Goal: Contribute content: Add original content to the website for others to see

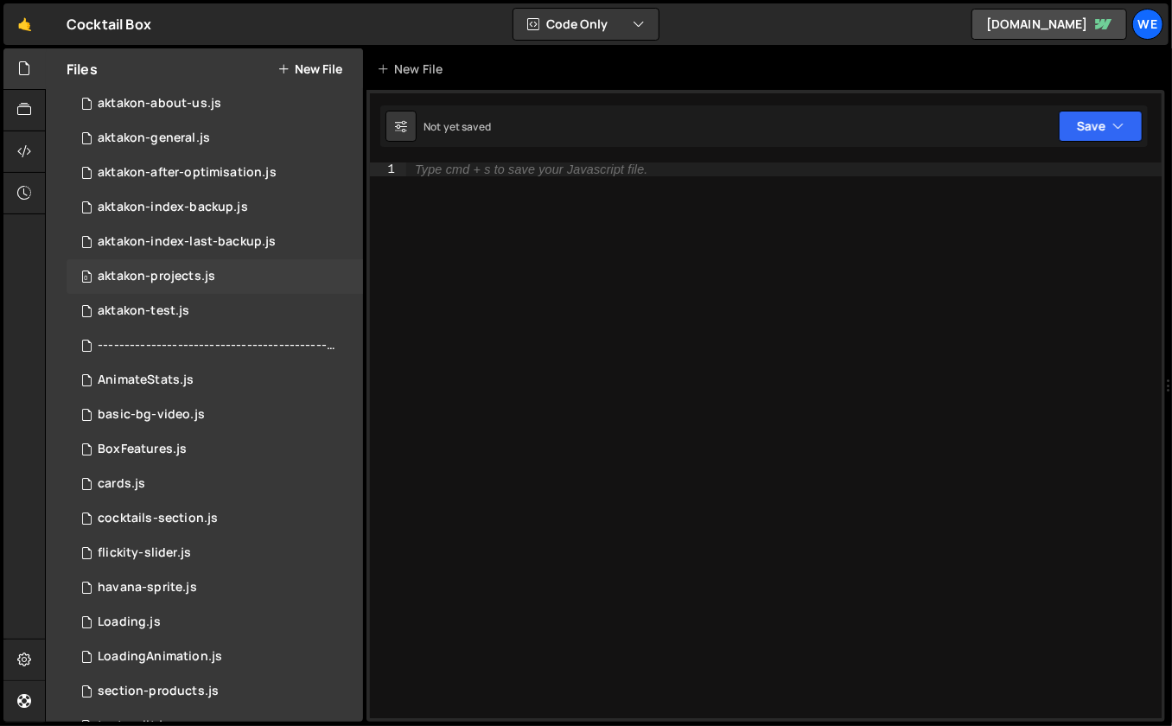
scroll to position [492, 0]
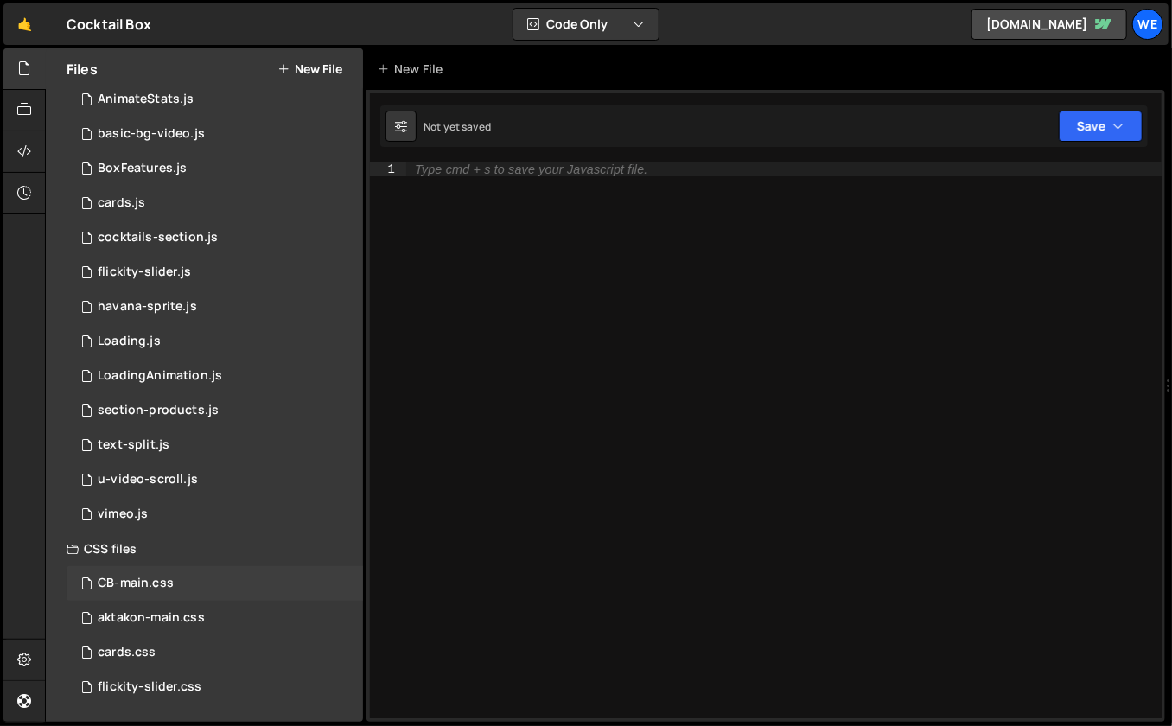
click at [189, 578] on div "CB-main.css 0" at bounding box center [215, 583] width 296 height 35
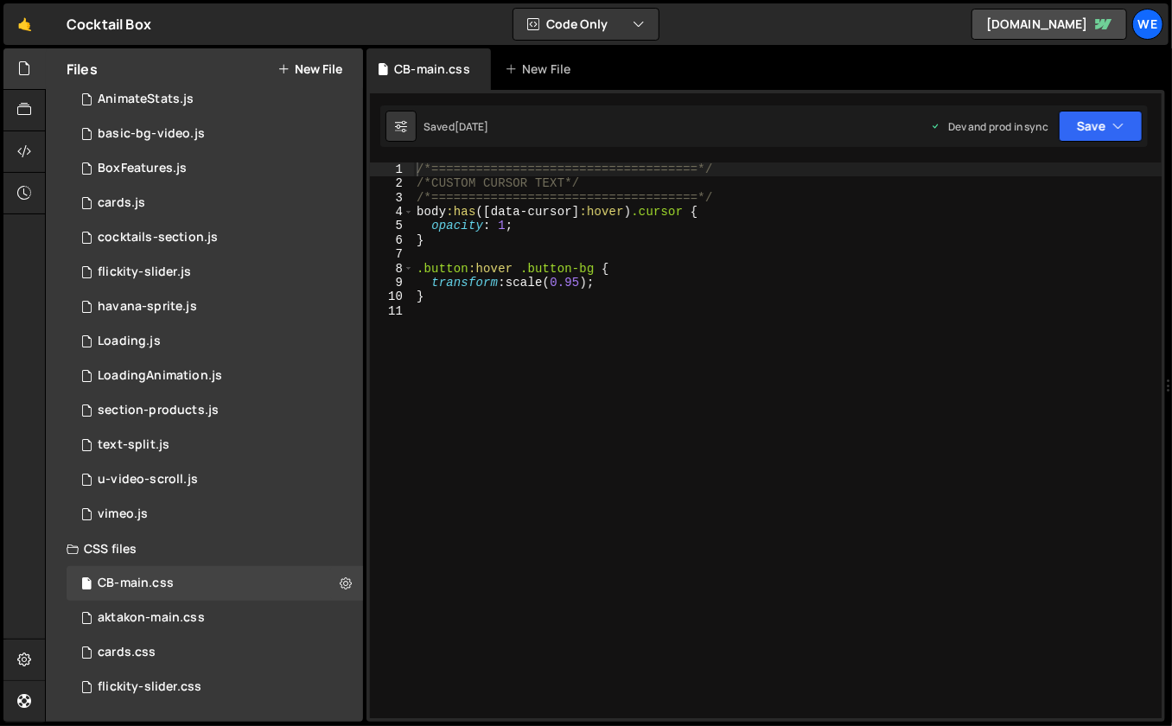
click at [415, 165] on div "/*====================================*/ /*CUSTOM CURSOR TEXT*/ /*=============…" at bounding box center [787, 454] width 749 height 585
type textarea "/*====================================*/"
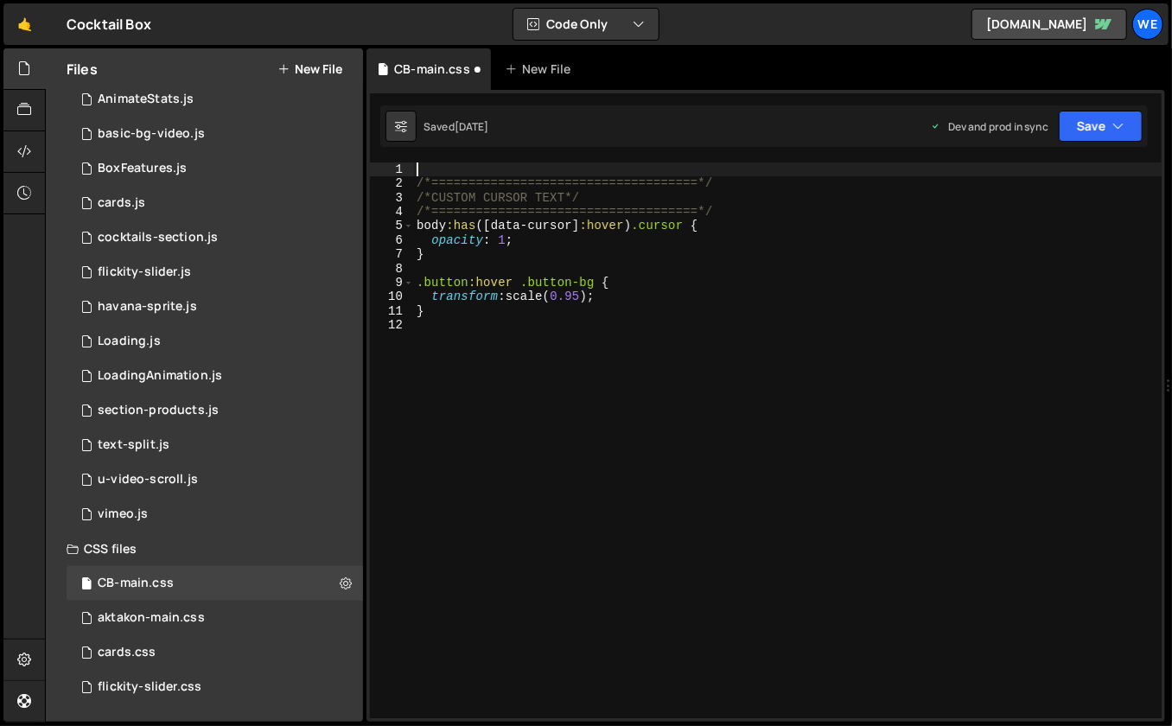
paste textarea "}"
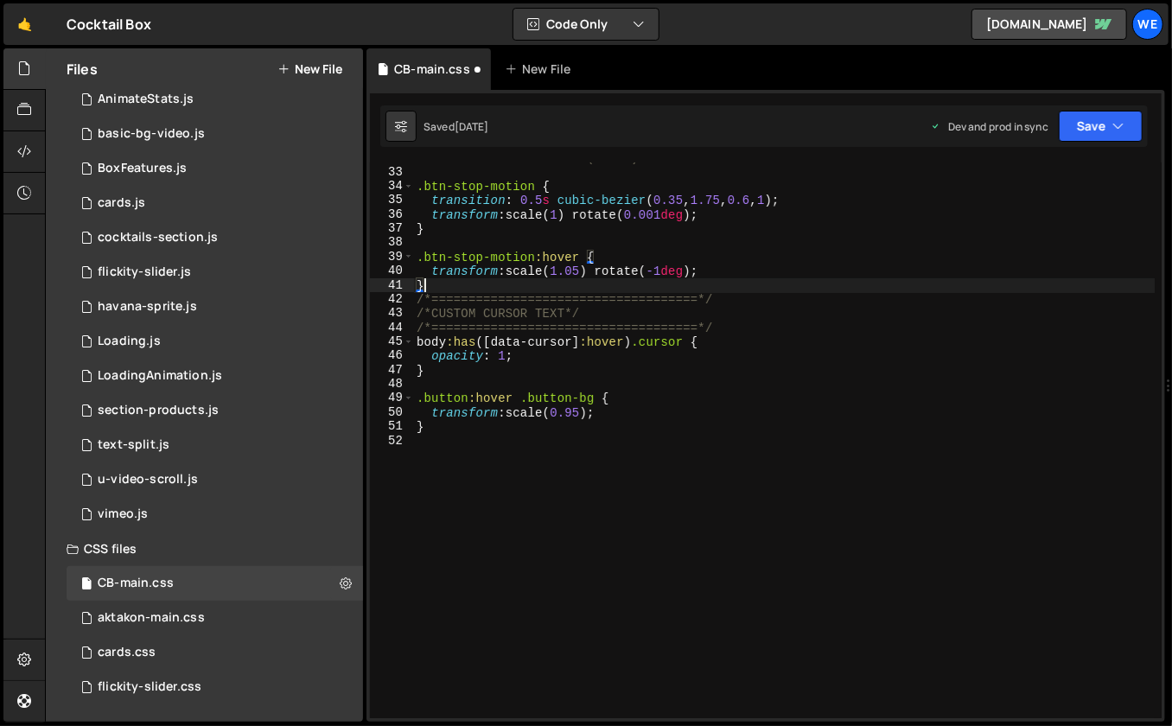
scroll to position [449, 0]
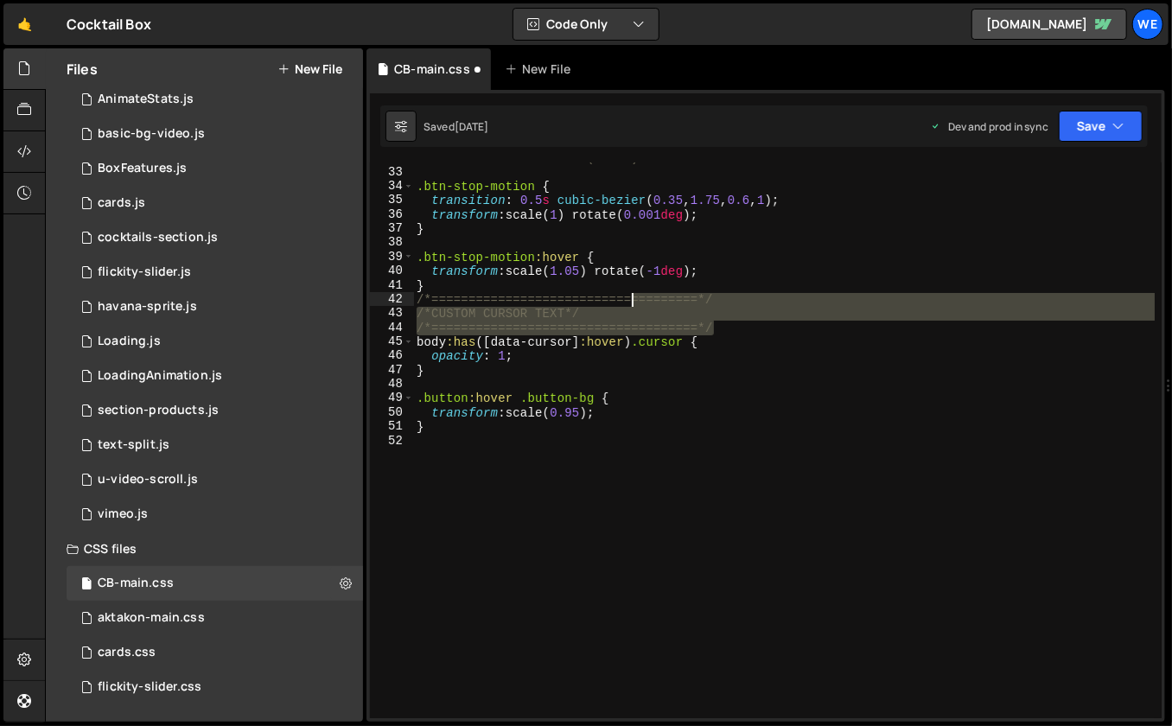
drag, startPoint x: 719, startPoint y: 325, endPoint x: 630, endPoint y: 302, distance: 92.0
click at [630, 302] on div "/* --- Scale Animation (Extra) --- */ .btn-stop-motion { transition : 0.5 s cub…" at bounding box center [784, 443] width 742 height 585
click at [630, 302] on div "/* --- Scale Animation (Extra) --- */ .btn-stop-motion { transition : 0.5 s cub…" at bounding box center [783, 440] width 741 height 556
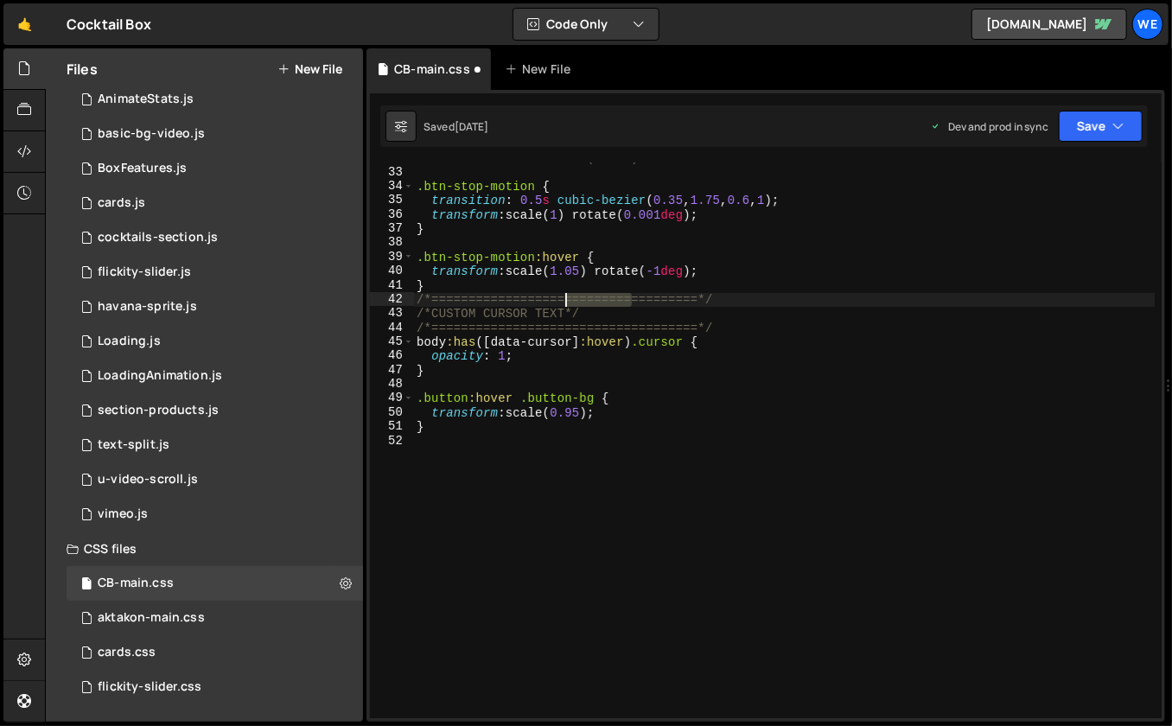
drag, startPoint x: 630, startPoint y: 302, endPoint x: 562, endPoint y: 301, distance: 67.4
click at [562, 301] on div "/* --- Scale Animation (Extra) --- */ .btn-stop-motion { transition : 0.5 s cub…" at bounding box center [784, 443] width 742 height 585
paste textarea "========="
click at [581, 327] on div "/* --- Scale Animation (Extra) --- */ .btn-stop-motion { transition : 0.5 s cub…" at bounding box center [784, 443] width 742 height 585
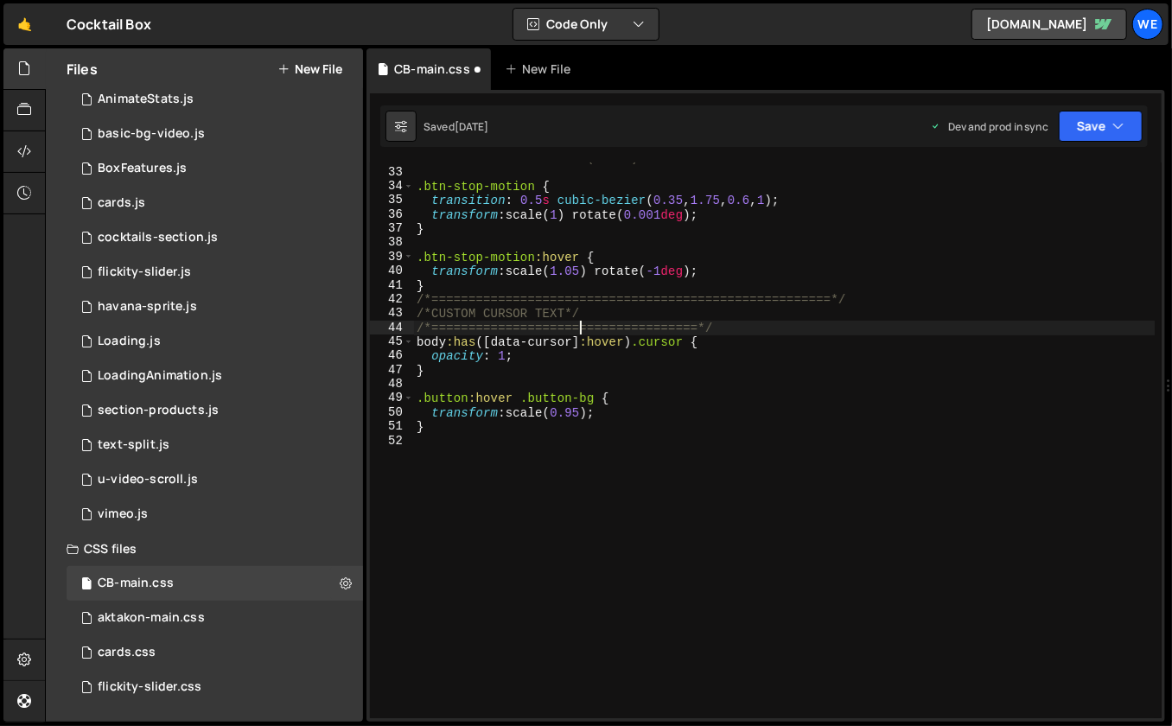
paste textarea "========="
click at [580, 295] on div "/* --- Scale Animation (Extra) --- */ .btn-stop-motion { transition : 0.5 s cub…" at bounding box center [784, 443] width 742 height 585
paste textarea "========="
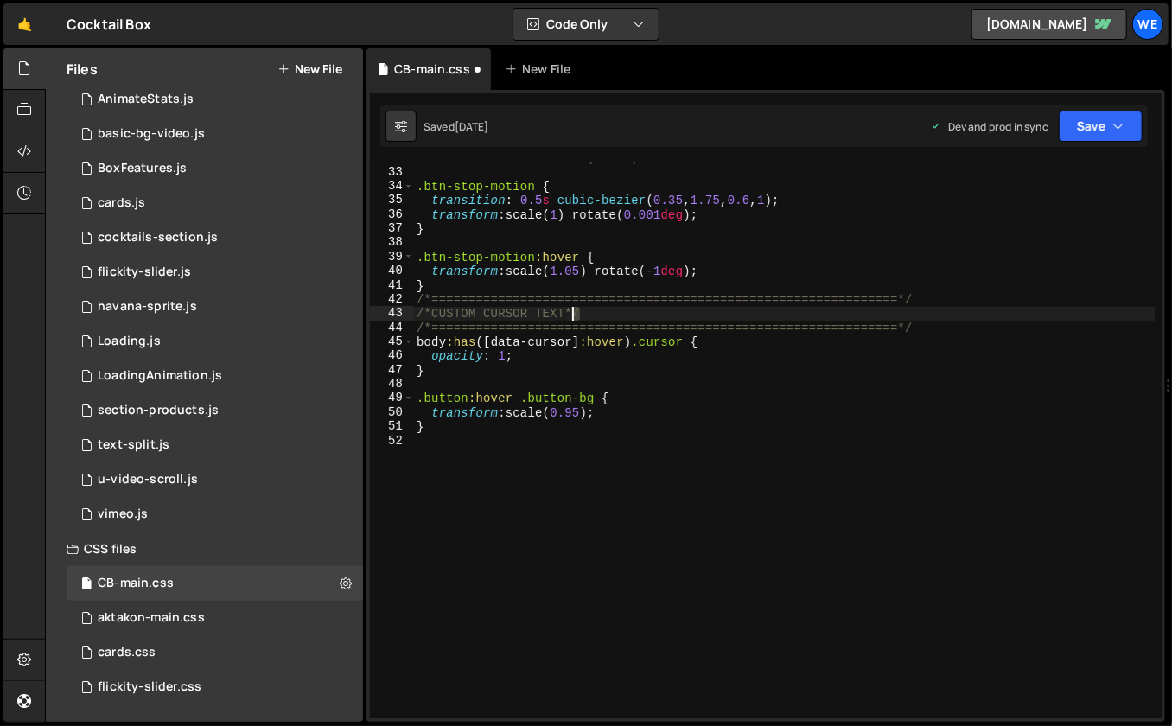
drag, startPoint x: 927, startPoint y: 318, endPoint x: 568, endPoint y: 305, distance: 358.8
click at [568, 308] on div "/* --- Scale Animation (Extra) --- */ .btn-stop-motion { transition : 0.5 s cub…" at bounding box center [784, 443] width 742 height 585
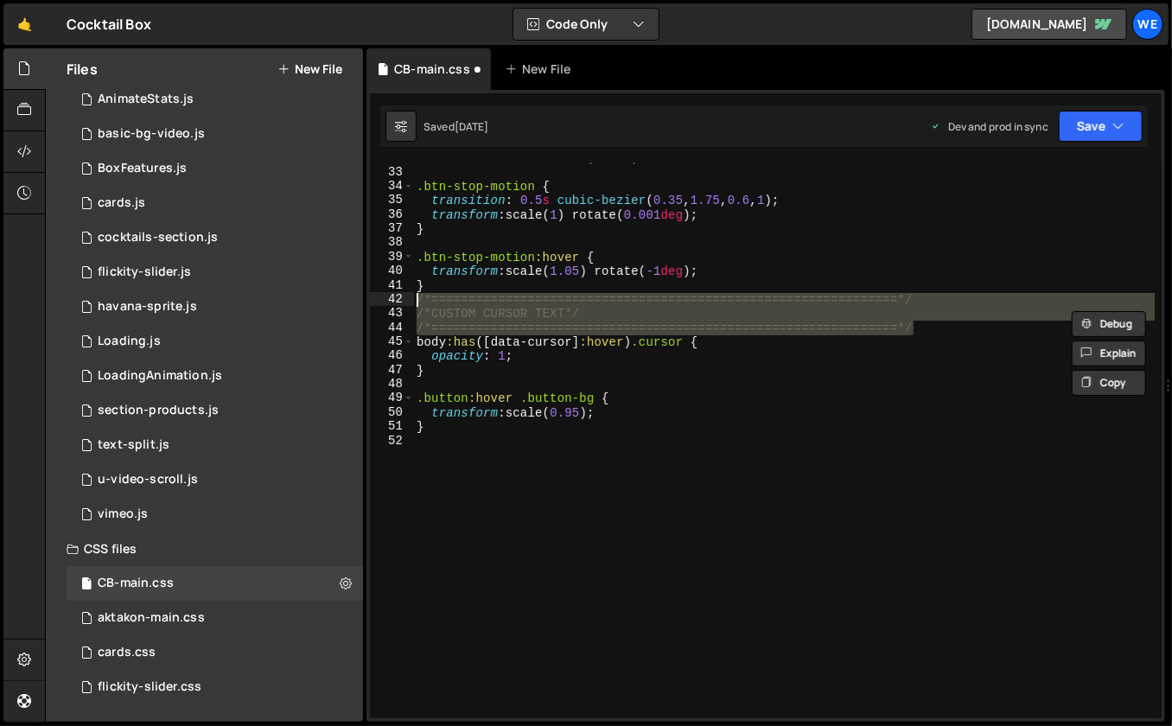
drag, startPoint x: 925, startPoint y: 328, endPoint x: 365, endPoint y: 298, distance: 560.6
click at [365, 298] on div "Files New File Javascript files 0 CB-index.js 0 0 cb-index-backup.js 0 0 ------…" at bounding box center [608, 385] width 1127 height 674
click at [416, 188] on div "/* --- Scale Animation (Extra) --- */ .btn-stop-motion { transition : 0.5 s cub…" at bounding box center [784, 443] width 742 height 585
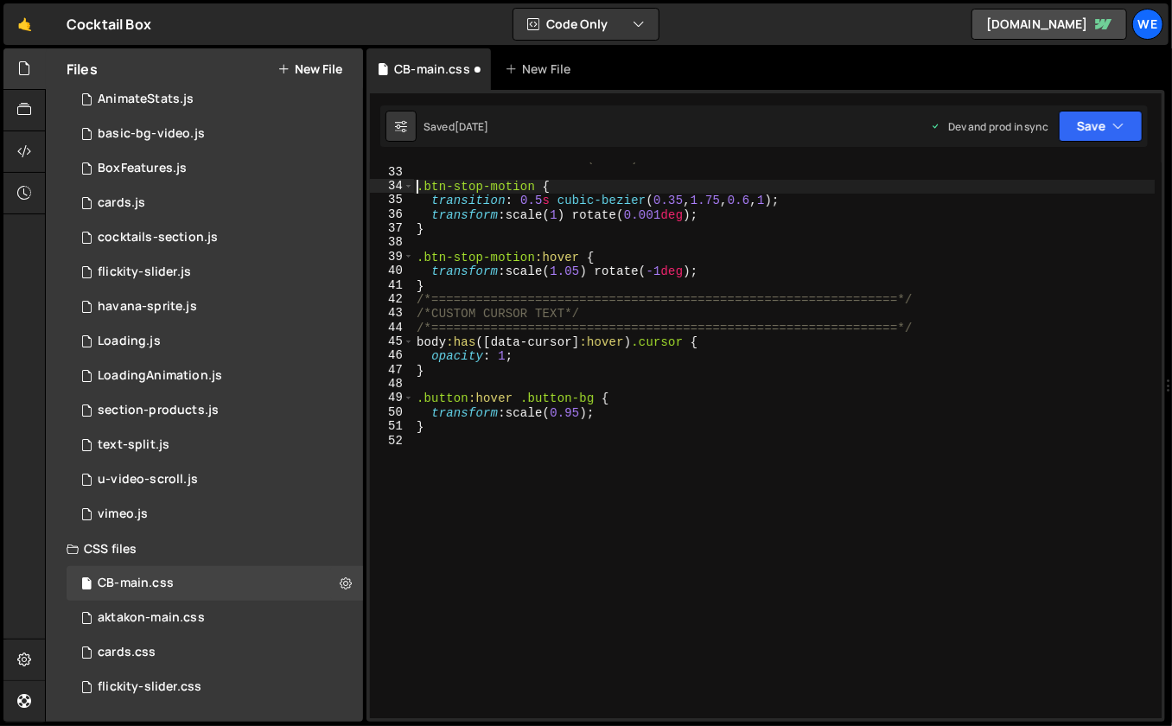
type textarea ".btn-stop-motion {"
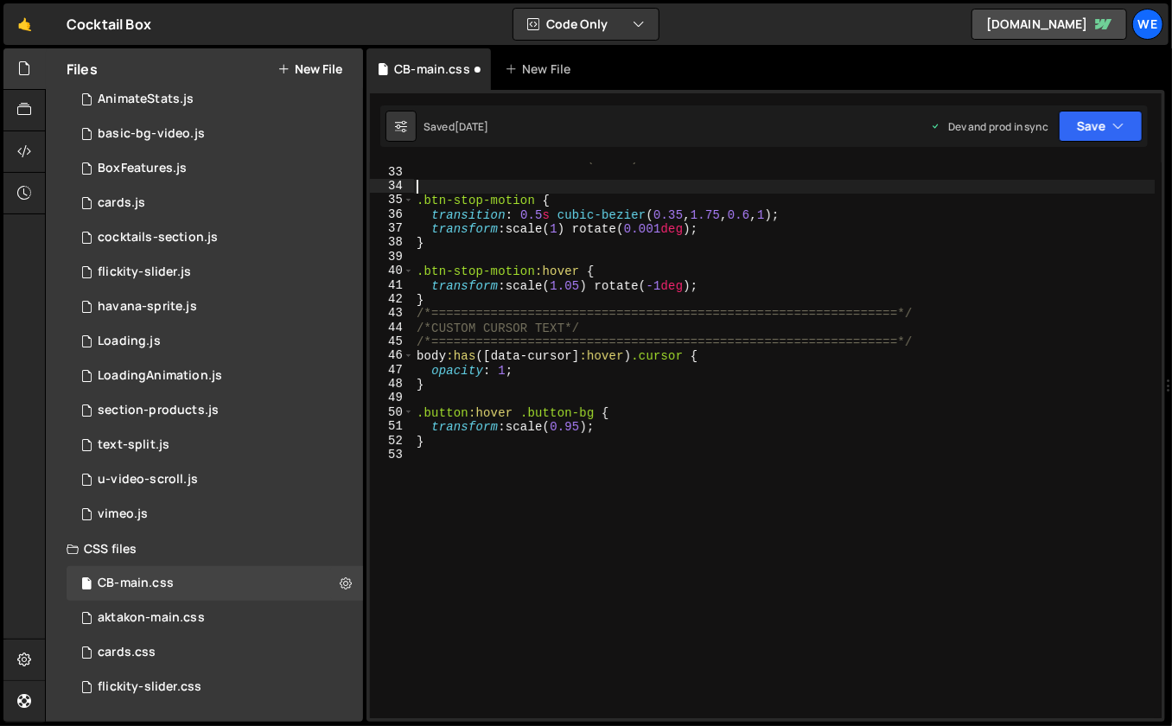
paste textarea "/*===============================================================*/"
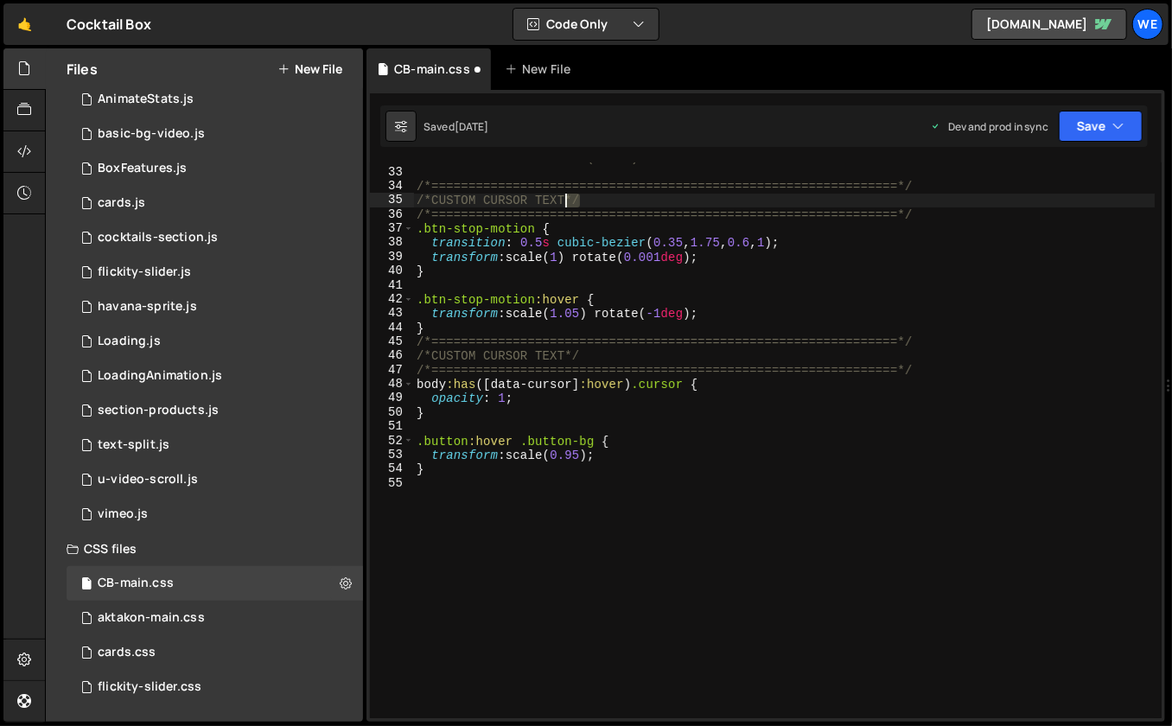
drag, startPoint x: 587, startPoint y: 199, endPoint x: 563, endPoint y: 200, distance: 24.2
click at [563, 200] on div "/* --- Scale Animation (Extra) --- */ /*=======================================…" at bounding box center [784, 443] width 742 height 585
click at [537, 199] on div "/* --- Scale Animation (Extra) --- */ /*=======================================…" at bounding box center [784, 443] width 742 height 585
drag, startPoint x: 565, startPoint y: 198, endPoint x: 433, endPoint y: 204, distance: 132.3
click at [433, 204] on div "/* --- Scale Animation (Extra) --- */ /*=======================================…" at bounding box center [784, 443] width 742 height 585
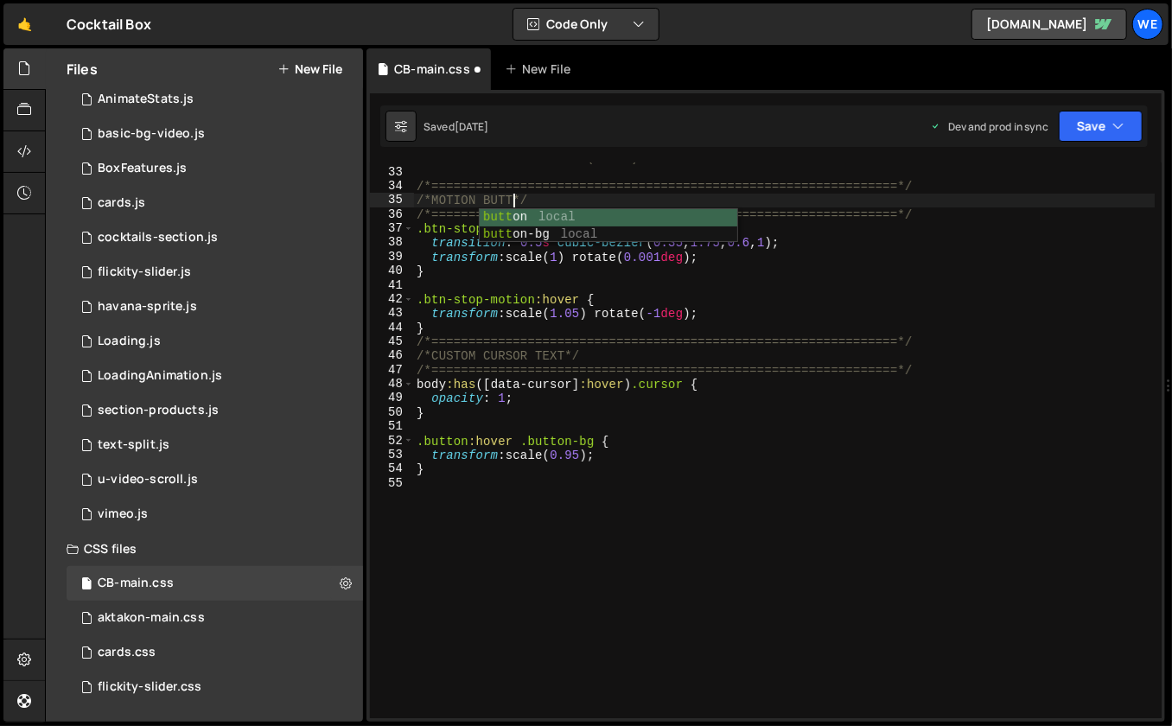
scroll to position [0, 7]
click at [787, 347] on div "/* --- Scale Animation (Extra) --- */ /*=======================================…" at bounding box center [784, 443] width 742 height 585
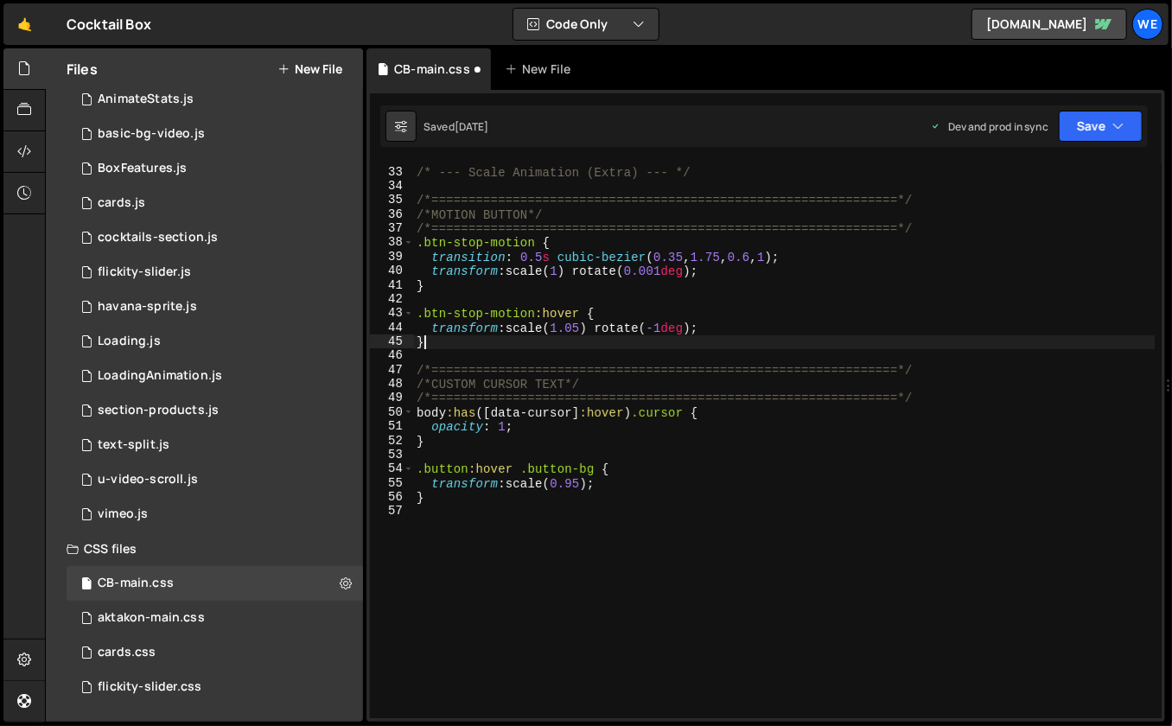
scroll to position [0, 0]
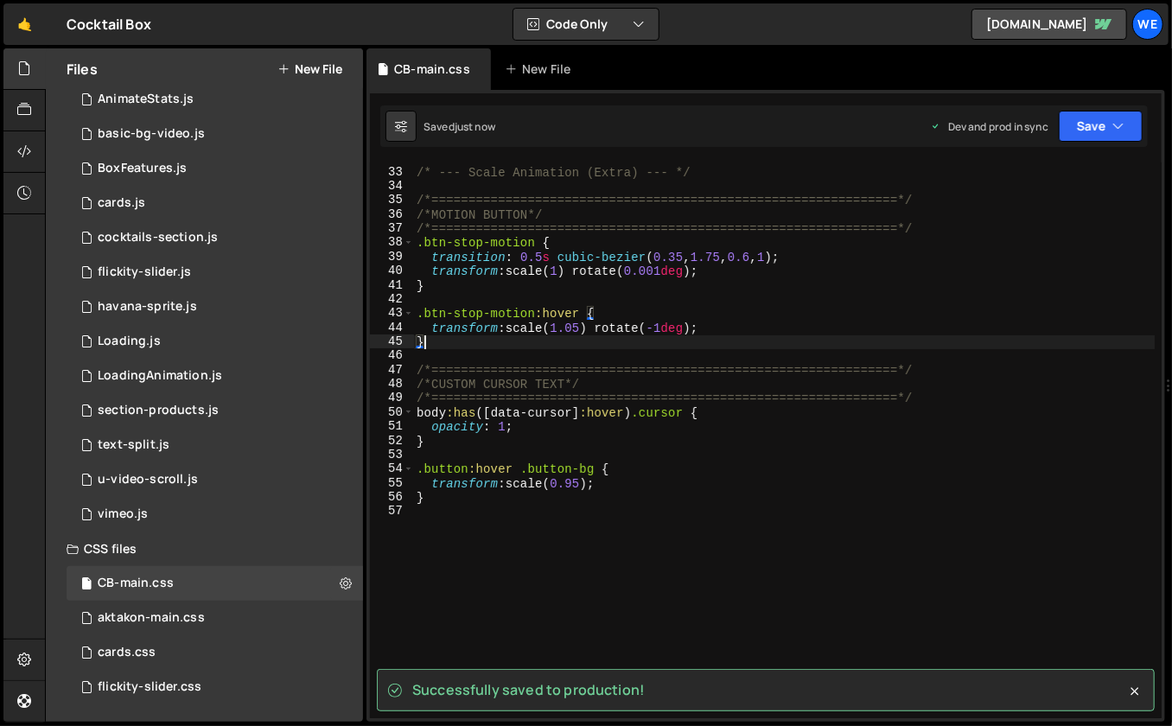
type textarea "}"
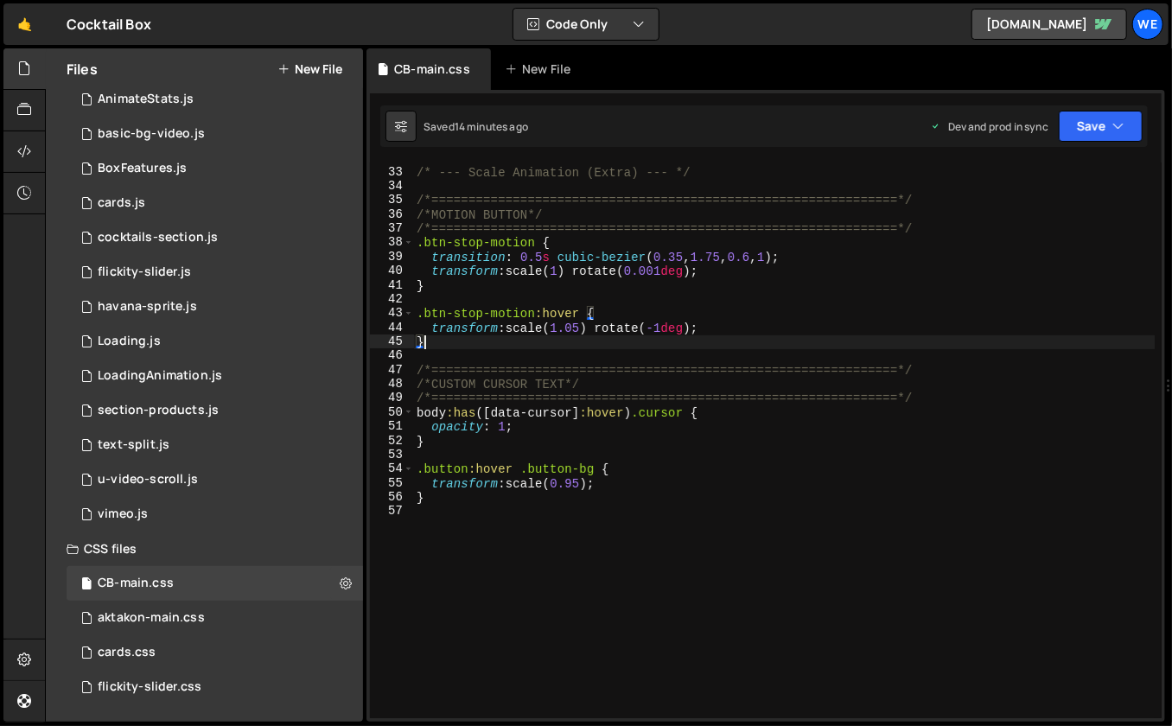
click at [571, 539] on div "/* --- Scale Animation (Extra) --- */ /*=======================================…" at bounding box center [784, 443] width 742 height 585
